Goal: Complete application form: Complete application form

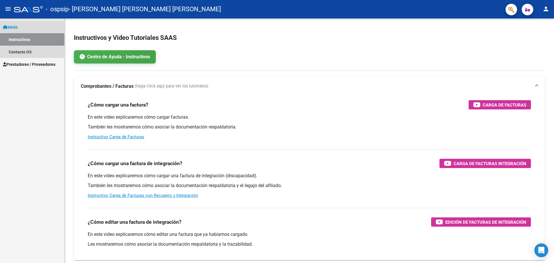
click at [22, 27] on link "Inicio" at bounding box center [32, 27] width 64 height 12
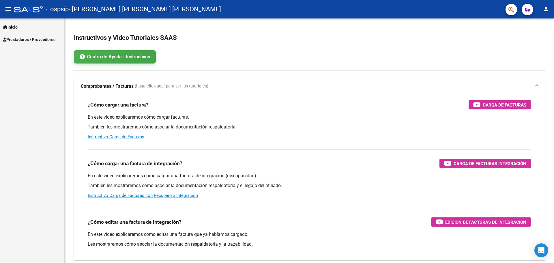
click at [18, 42] on span "Prestadores / Proveedores" at bounding box center [29, 39] width 53 height 6
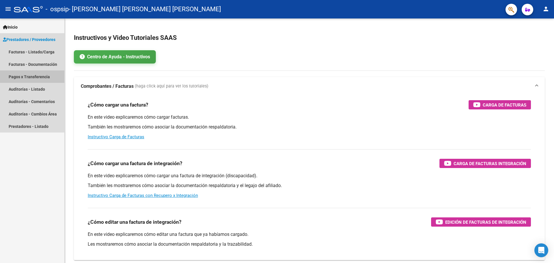
click at [29, 76] on link "Pagos x Transferencia" at bounding box center [32, 76] width 64 height 12
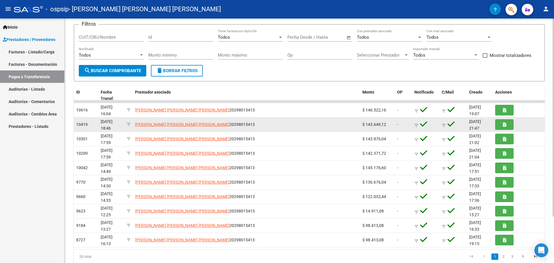
scroll to position [57, 0]
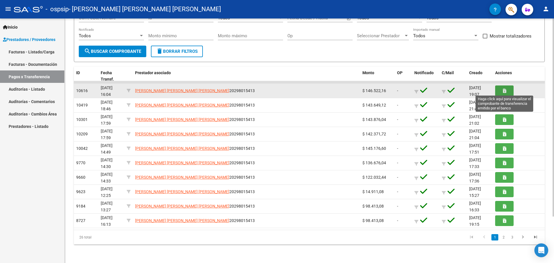
click at [508, 89] on button "button" at bounding box center [504, 90] width 18 height 11
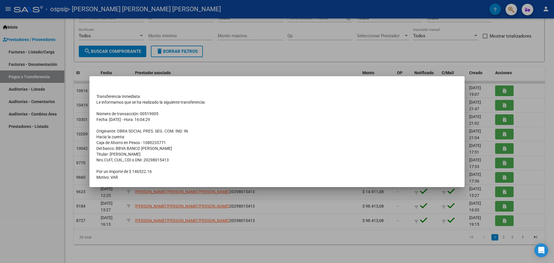
click at [301, 63] on div at bounding box center [277, 131] width 554 height 263
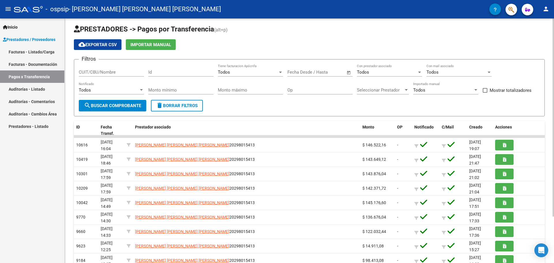
scroll to position [0, 0]
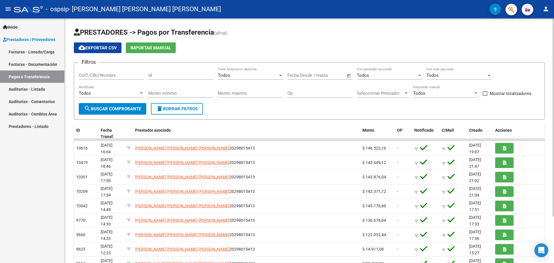
click at [155, 48] on span "Importar Manual" at bounding box center [151, 47] width 41 height 5
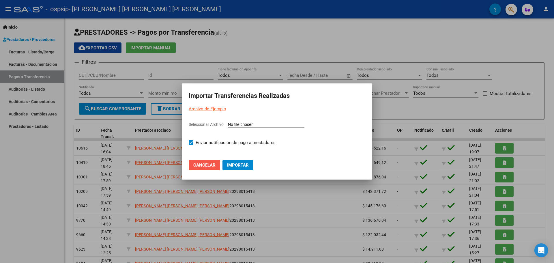
click at [210, 167] on span "Cancelar" at bounding box center [204, 165] width 22 height 5
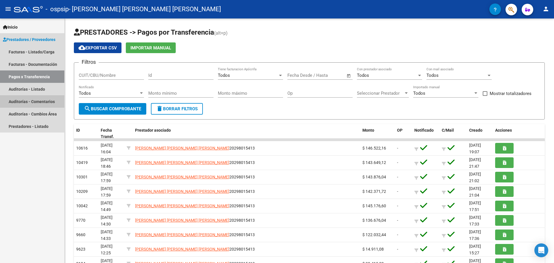
click at [40, 102] on link "Auditorías - Comentarios" at bounding box center [32, 101] width 64 height 12
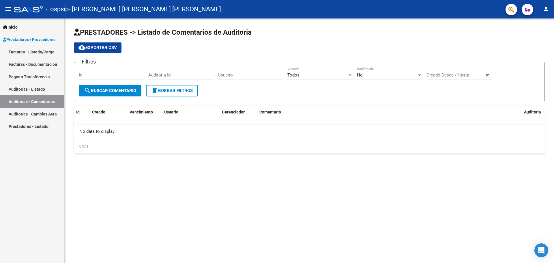
click at [35, 87] on link "Auditorías - Listado" at bounding box center [32, 89] width 64 height 12
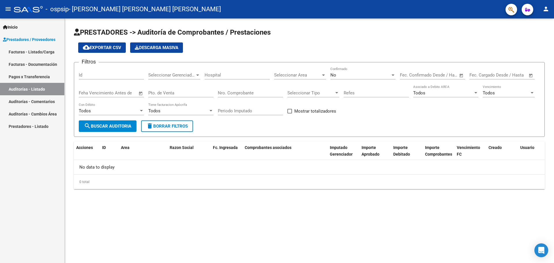
click at [36, 65] on link "Facturas - Documentación" at bounding box center [32, 64] width 64 height 12
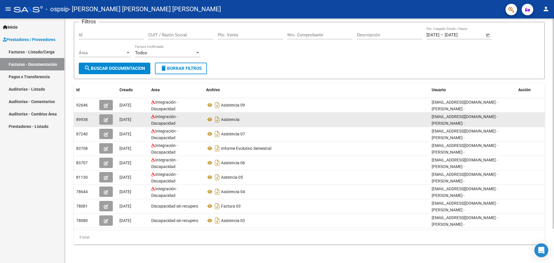
scroll to position [11, 0]
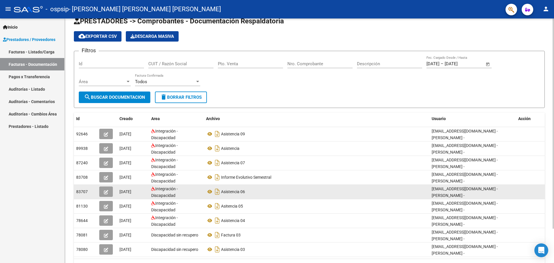
click at [291, 192] on div "Asistencia 06" at bounding box center [316, 191] width 221 height 9
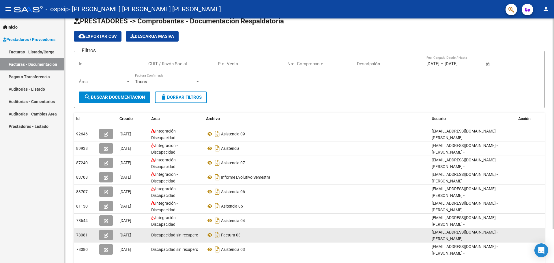
scroll to position [1, 0]
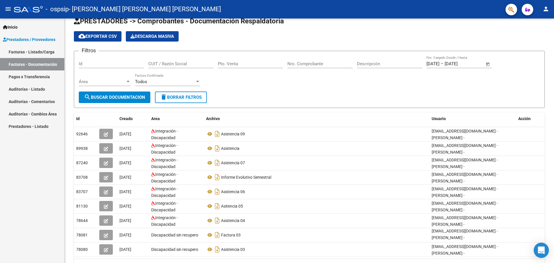
click at [542, 252] on icon "Open Intercom Messenger" at bounding box center [542, 251] width 8 height 8
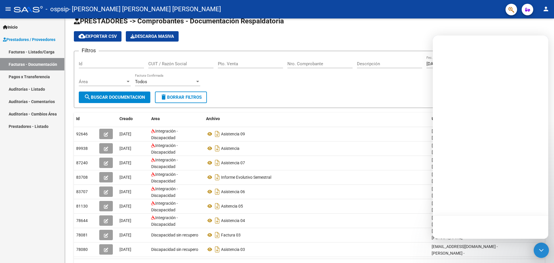
scroll to position [0, 0]
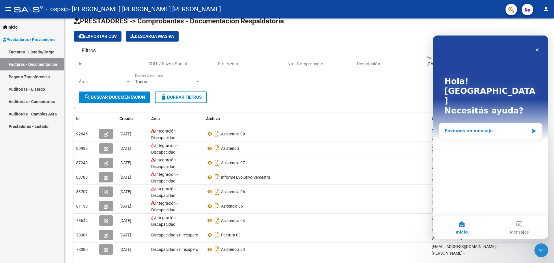
click at [464, 123] on div "Envíanos un mensaje" at bounding box center [490, 130] width 103 height 15
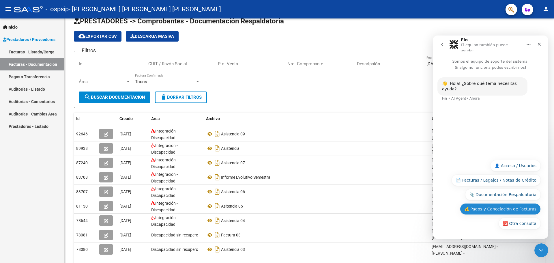
click at [498, 208] on button "💰 Pagos y Cancelación de Facturas" at bounding box center [500, 209] width 81 height 12
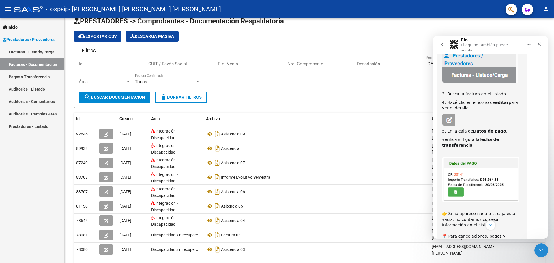
scroll to position [101, 0]
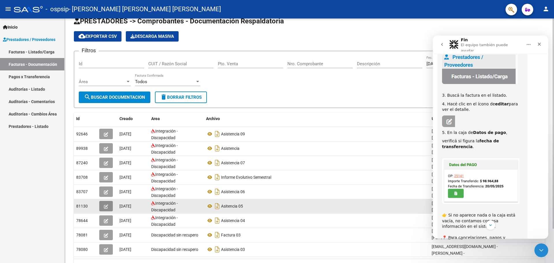
click at [106, 205] on icon "button" at bounding box center [106, 206] width 4 height 4
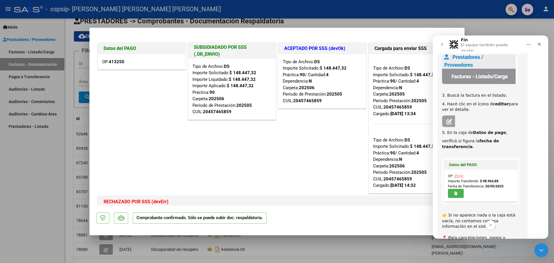
click at [442, 43] on icon "go back" at bounding box center [442, 44] width 2 height 3
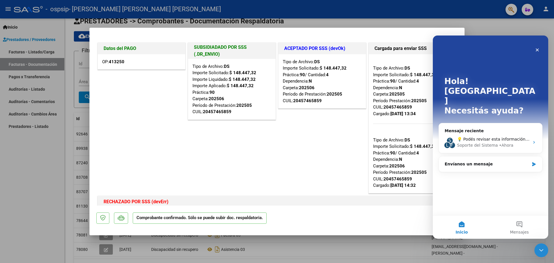
scroll to position [0, 0]
click at [538, 50] on icon "Cerrar" at bounding box center [537, 50] width 3 height 3
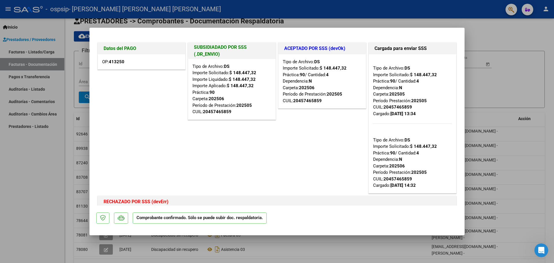
click at [529, 42] on div at bounding box center [277, 131] width 554 height 263
type input "$ 0,00"
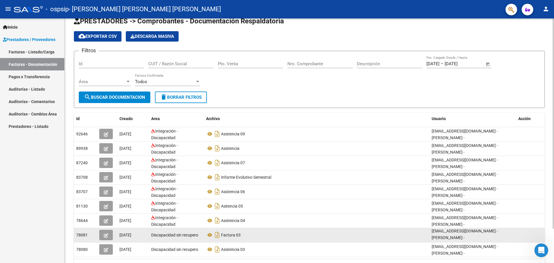
click at [107, 235] on icon "button" at bounding box center [106, 235] width 4 height 4
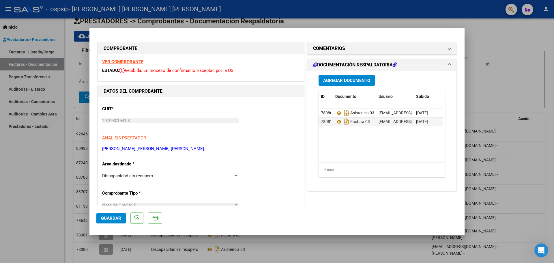
click at [493, 33] on div at bounding box center [277, 131] width 554 height 263
type input "$ 0,00"
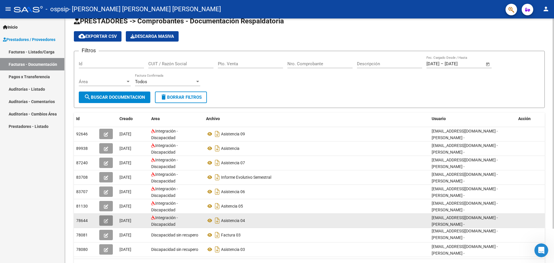
click at [107, 217] on button "button" at bounding box center [106, 220] width 14 height 10
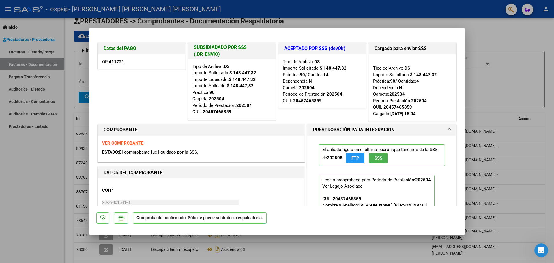
click at [494, 40] on div at bounding box center [277, 131] width 554 height 263
type input "$ 0,00"
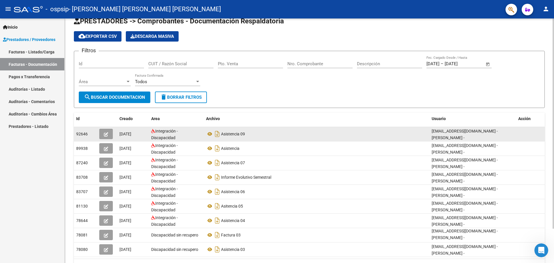
click at [105, 131] on span "button" at bounding box center [106, 133] width 4 height 5
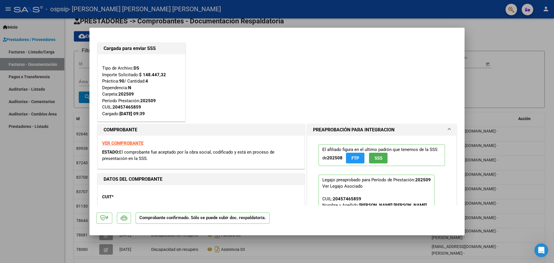
click at [495, 39] on div at bounding box center [277, 131] width 554 height 263
type input "$ 0,00"
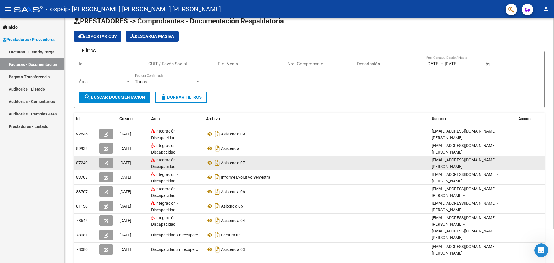
click at [105, 165] on icon "button" at bounding box center [106, 163] width 4 height 4
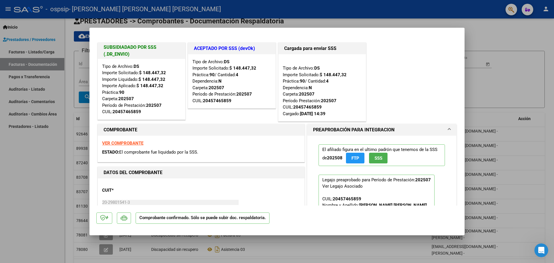
click at [512, 40] on div at bounding box center [277, 131] width 554 height 263
type input "$ 0,00"
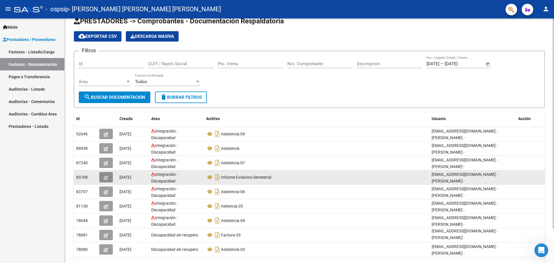
click at [106, 175] on span "button" at bounding box center [106, 177] width 4 height 5
